Goal: Task Accomplishment & Management: Complete application form

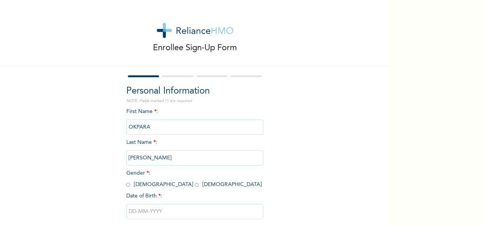
scroll to position [43, 0]
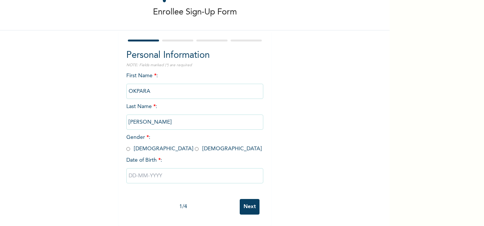
click at [145, 146] on div "First Name * : [PERSON_NAME] Last Name * : [PERSON_NAME] Gender * : [DEMOGRAPHI…" at bounding box center [194, 133] width 137 height 123
click at [195, 145] on input "radio" at bounding box center [197, 148] width 4 height 7
radio input "true"
click at [149, 173] on input "text" at bounding box center [194, 175] width 137 height 15
select select "8"
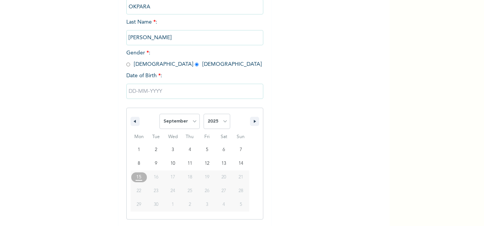
scroll to position [159, 0]
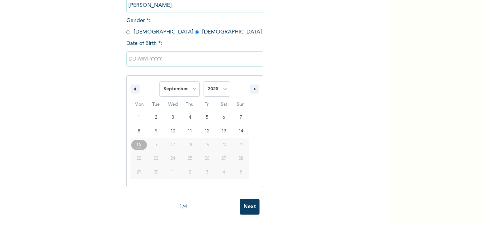
click at [240, 142] on span "21" at bounding box center [240, 145] width 5 height 14
click at [238, 141] on span "21" at bounding box center [240, 145] width 5 height 14
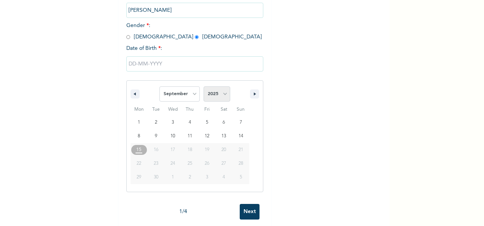
click at [213, 94] on select "2025 2024 2023 2022 2021 2020 2019 2018 2017 2016 2015 2014 2013 2012 2011 2010…" at bounding box center [216, 93] width 27 height 15
select select "2001"
click at [203, 87] on select "2025 2024 2023 2022 2021 2020 2019 2018 2017 2016 2015 2014 2013 2012 2011 2010…" at bounding box center [216, 93] width 27 height 15
type input "[DATE]"
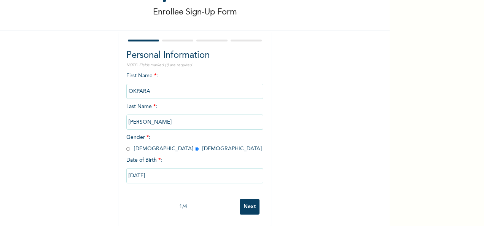
click at [163, 171] on input "[DATE]" at bounding box center [194, 175] width 137 height 15
click at [163, 171] on div "[DATE]" at bounding box center [194, 175] width 137 height 23
select select "8"
select select "2001"
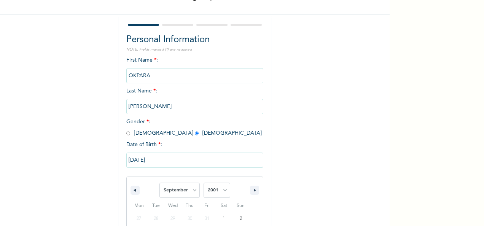
type input "[DATE]"
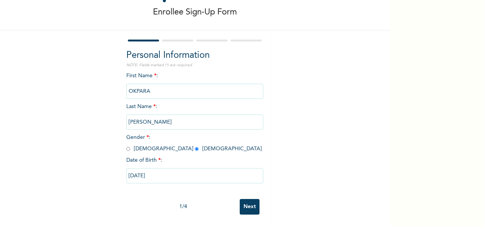
click at [162, 170] on input "[DATE]" at bounding box center [194, 175] width 137 height 15
click at [162, 170] on div "[DATE]" at bounding box center [194, 175] width 137 height 23
select select "8"
select select "2001"
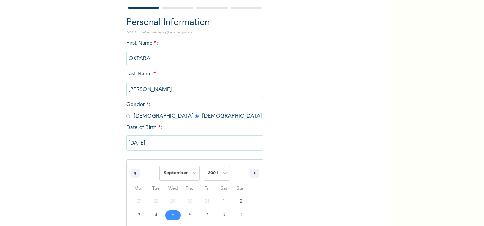
scroll to position [120, 0]
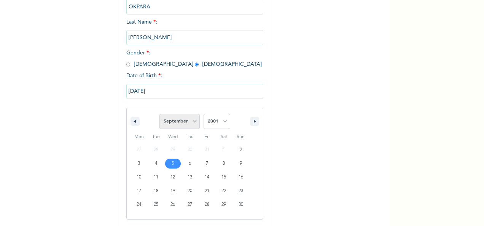
drag, startPoint x: 162, startPoint y: 170, endPoint x: 160, endPoint y: 118, distance: 52.5
click at [160, 118] on select "January February March April May June July August September October November De…" at bounding box center [179, 121] width 40 height 15
select select "4"
click at [159, 114] on select "January February March April May June July August September October November De…" at bounding box center [179, 121] width 40 height 15
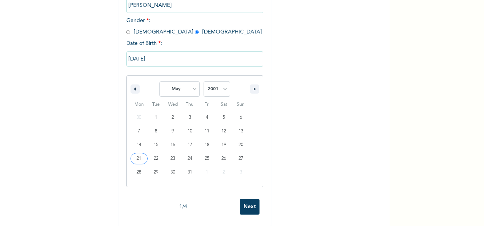
type input "[DATE]"
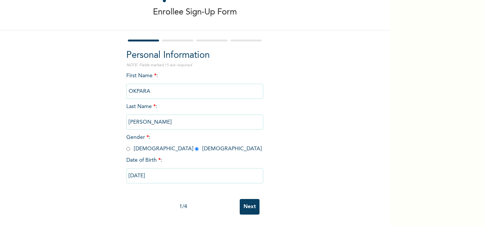
scroll to position [43, 0]
click at [243, 199] on input "Next" at bounding box center [250, 207] width 20 height 16
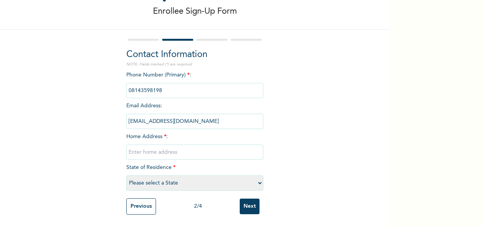
scroll to position [43, 0]
click at [175, 150] on input "text" at bounding box center [194, 152] width 137 height 15
type input "LEKKI"
select select "25"
click at [175, 175] on select "Please select a State [PERSON_NAME] (FCT) [PERSON_NAME] Ibom [GEOGRAPHIC_DATA] …" at bounding box center [194, 182] width 137 height 15
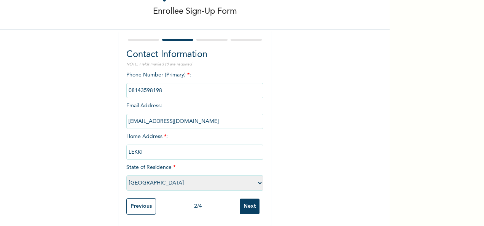
click at [175, 175] on select "Please select a State [PERSON_NAME] (FCT) [PERSON_NAME] Ibom [GEOGRAPHIC_DATA] …" at bounding box center [194, 182] width 137 height 15
click at [207, 202] on div "2 / 4" at bounding box center [198, 206] width 84 height 8
click at [246, 201] on input "Next" at bounding box center [250, 207] width 20 height 16
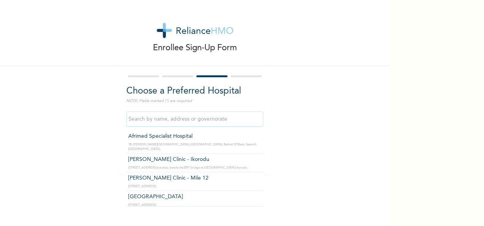
click at [215, 119] on input "text" at bounding box center [194, 118] width 137 height 15
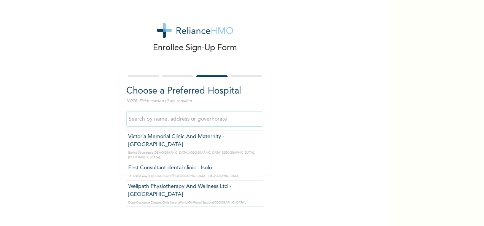
scroll to position [1289, 0]
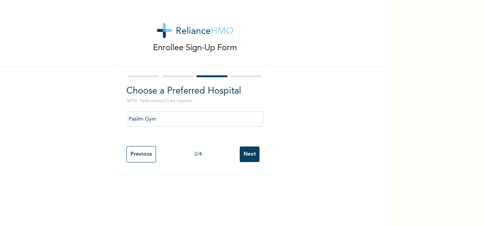
drag, startPoint x: 211, startPoint y: 170, endPoint x: 167, endPoint y: 121, distance: 66.0
click at [167, 121] on input "Paslim Gym" at bounding box center [194, 118] width 137 height 15
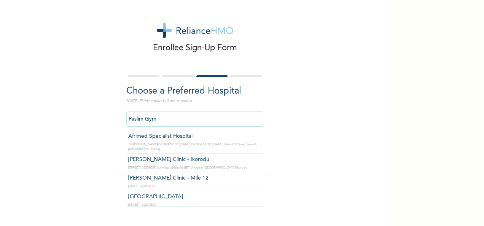
click at [167, 121] on input "Paslim Gym" at bounding box center [194, 118] width 137 height 15
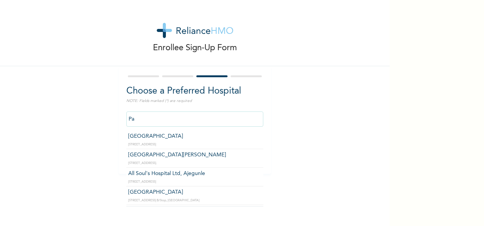
type input "P"
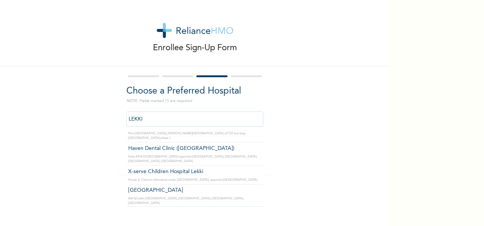
scroll to position [386, 0]
type input "Prime care hospital"
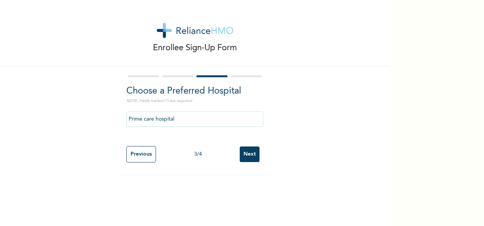
click at [246, 157] on input "Next" at bounding box center [250, 154] width 20 height 16
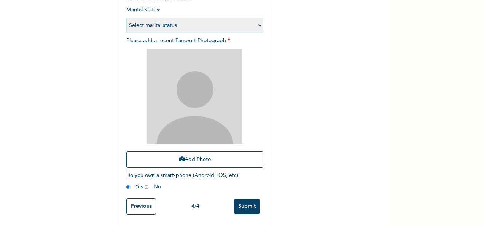
scroll to position [102, 0]
click at [179, 159] on icon "button" at bounding box center [181, 158] width 5 height 5
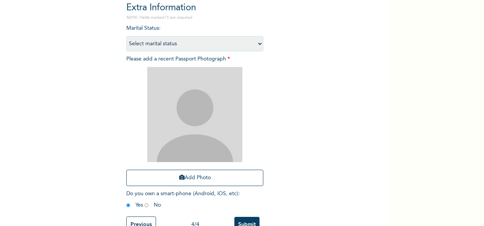
scroll to position [108, 0]
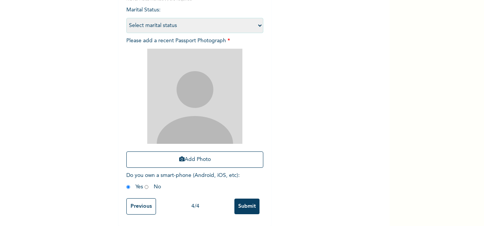
click at [226, 21] on select "Select marital status [DEMOGRAPHIC_DATA] Married [DEMOGRAPHIC_DATA] Widow/[DEMO…" at bounding box center [194, 25] width 137 height 15
click at [328, 150] on div "Enrollee Sign-Up Form Extra Information NOTE: Fields marked (*) are required Ma…" at bounding box center [194, 61] width 389 height 327
click at [142, 198] on input "Previous" at bounding box center [141, 206] width 30 height 16
